Goal: Task Accomplishment & Management: Manage account settings

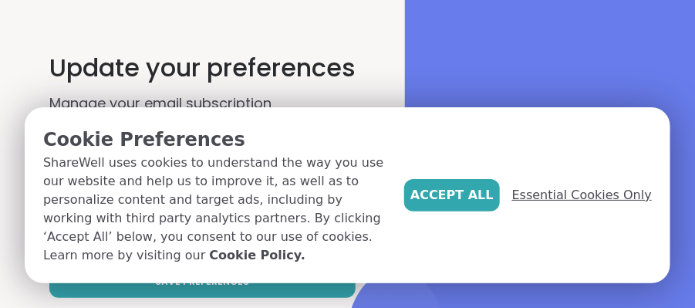
click at [546, 186] on span "Essential Cookies Only" at bounding box center [582, 195] width 140 height 19
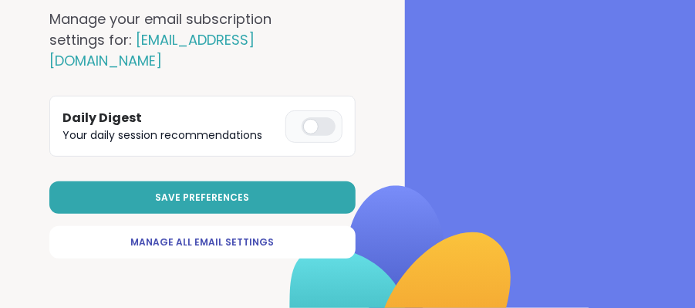
scroll to position [166, 0]
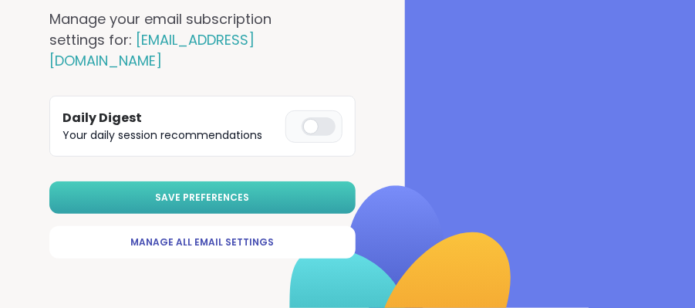
click at [250, 191] on span "Save Preferences" at bounding box center [203, 198] width 94 height 14
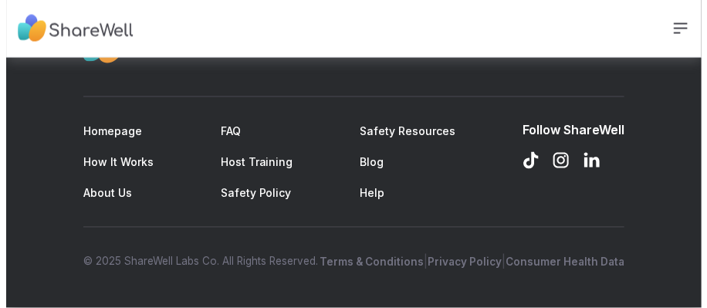
scroll to position [2978, 0]
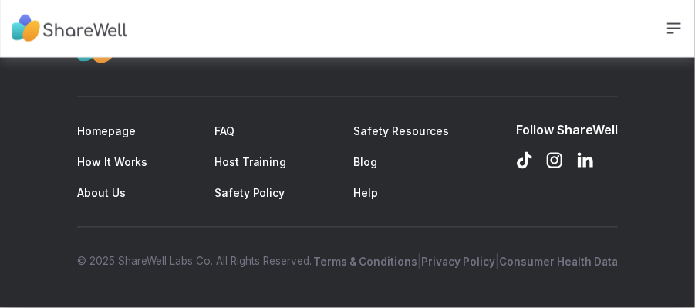
click at [674, 27] on icon at bounding box center [674, 28] width 19 height 19
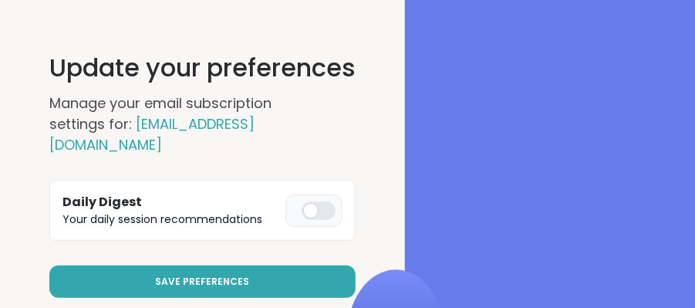
click at [542, 115] on div at bounding box center [550, 196] width 290 height 392
